Goal: Ask a question: Seek information or help from site administrators or community

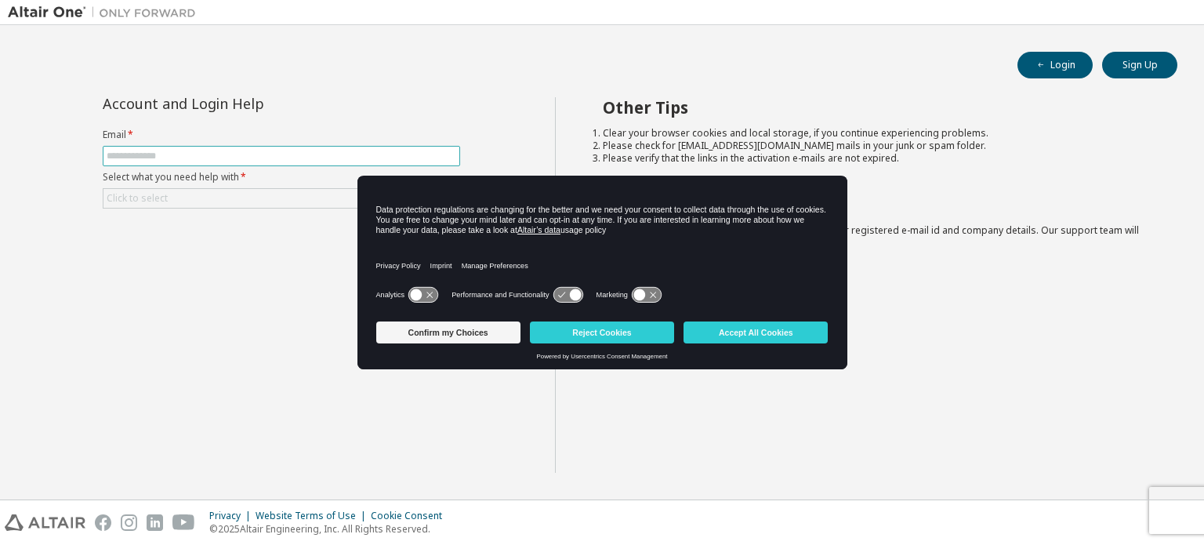
drag, startPoint x: 0, startPoint y: 0, endPoint x: 203, endPoint y: 152, distance: 253.7
click at [203, 152] on input "text" at bounding box center [282, 156] width 350 height 13
click at [621, 322] on button "Reject Cookies" at bounding box center [602, 332] width 144 height 22
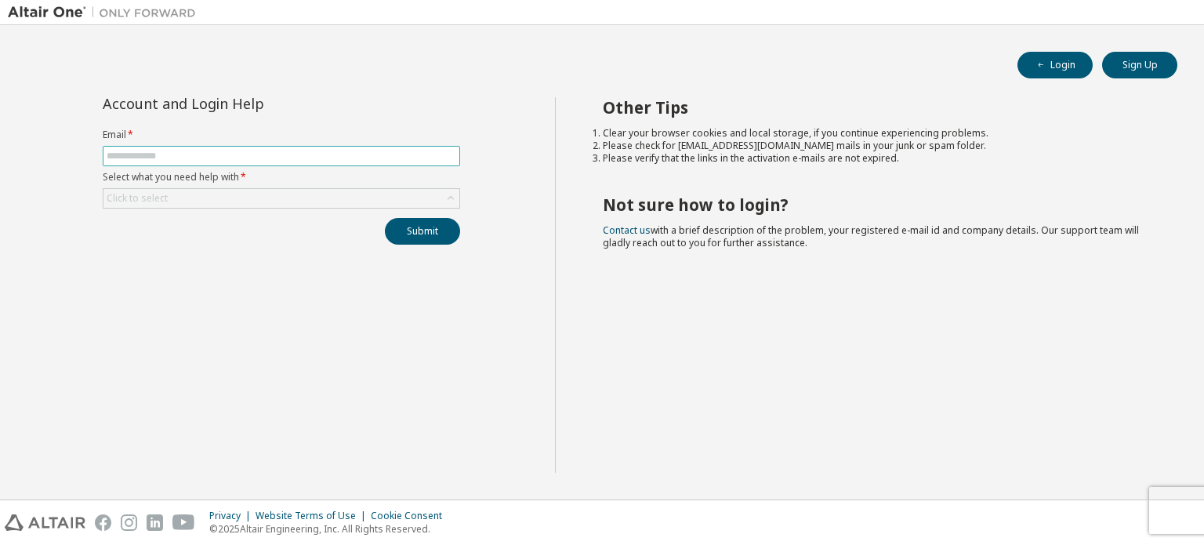
click at [328, 154] on input "text" at bounding box center [282, 156] width 350 height 13
paste input "**********"
click at [273, 155] on input "text" at bounding box center [282, 156] width 350 height 13
type input "**********"
click at [266, 194] on div "Click to select" at bounding box center [281, 198] width 356 height 19
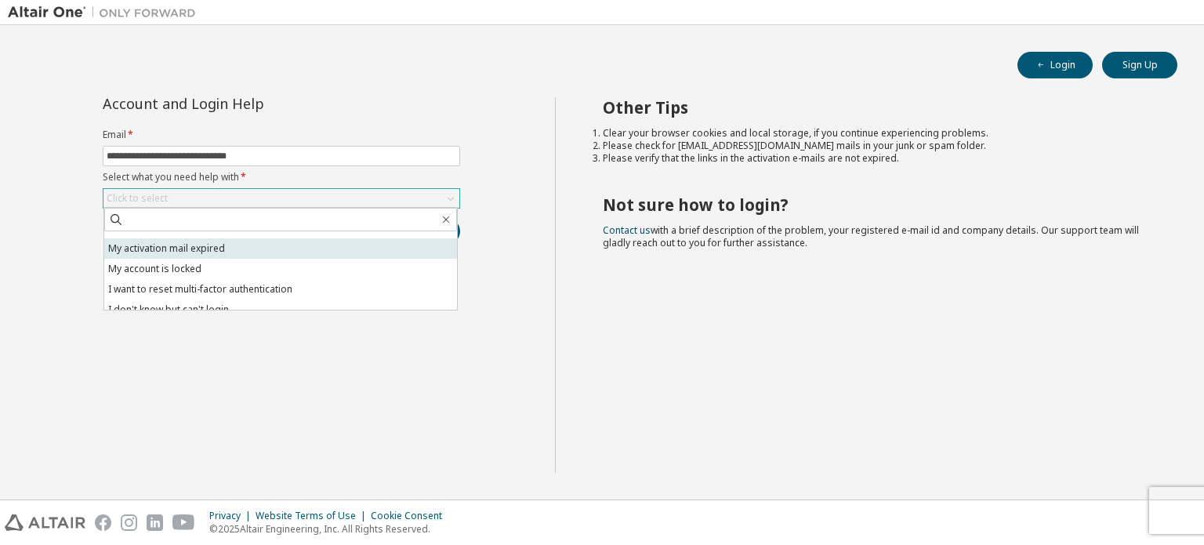
scroll to position [44, 0]
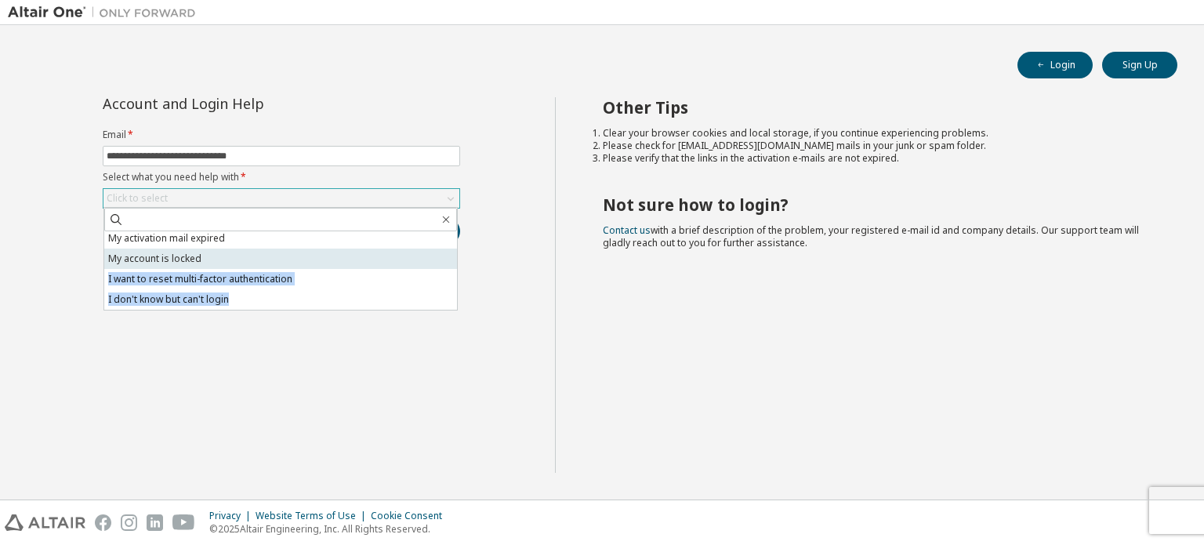
drag, startPoint x: 225, startPoint y: 297, endPoint x: 223, endPoint y: 263, distance: 34.5
click at [223, 263] on ul "I forgot my password I did not receive activation mail My activation mail expir…" at bounding box center [280, 270] width 353 height 78
click at [222, 263] on li "My account is locked" at bounding box center [280, 259] width 353 height 20
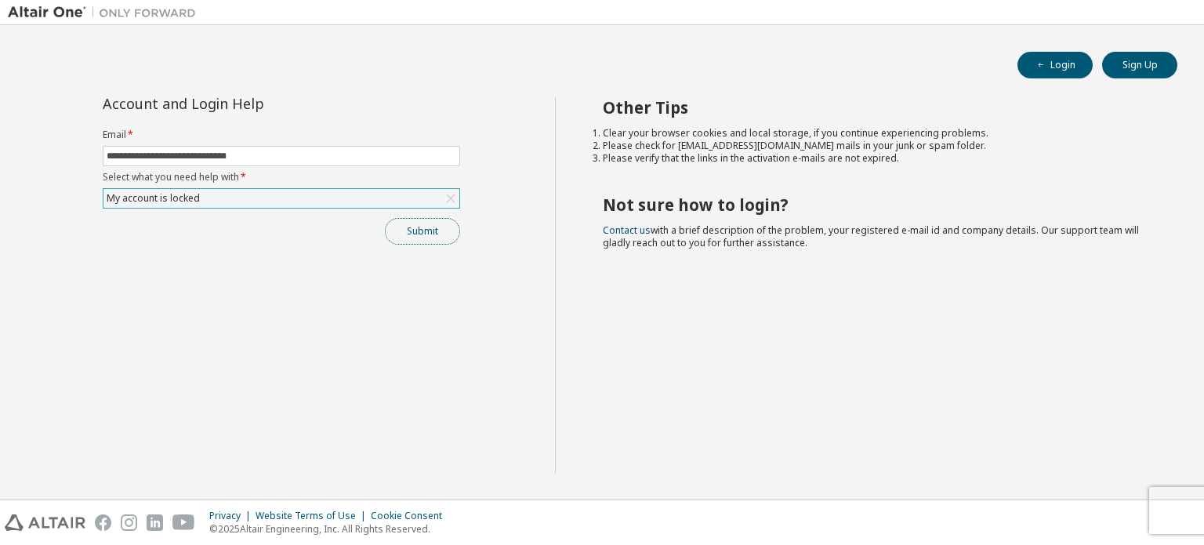
click at [423, 223] on button "Submit" at bounding box center [422, 231] width 75 height 27
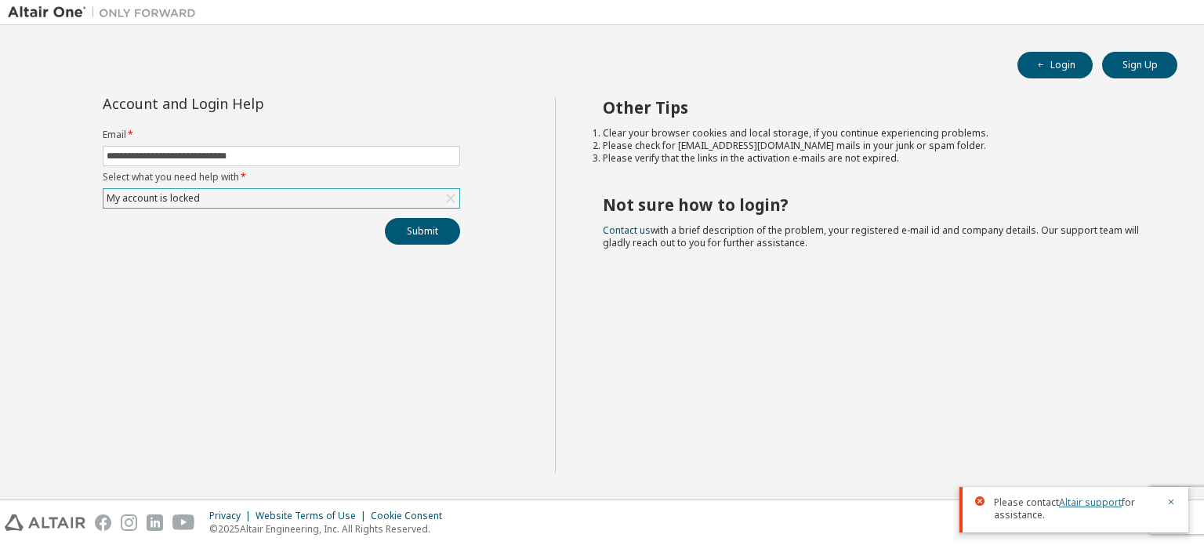
click at [1080, 502] on link "Altair support" at bounding box center [1090, 502] width 63 height 13
